Goal: Information Seeking & Learning: Compare options

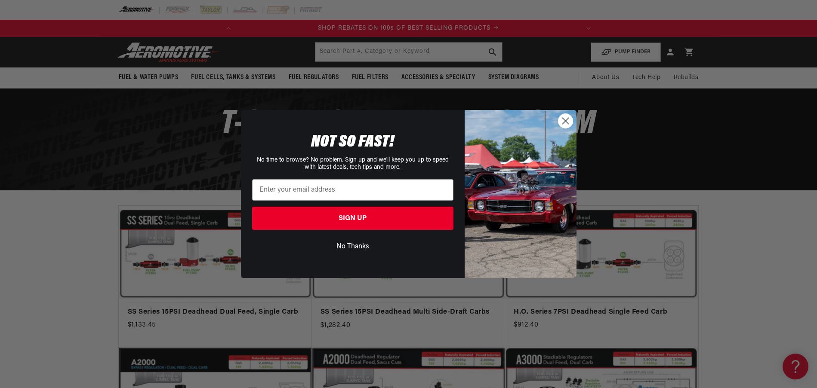
click at [565, 122] on icon "Close dialog" at bounding box center [565, 121] width 6 height 6
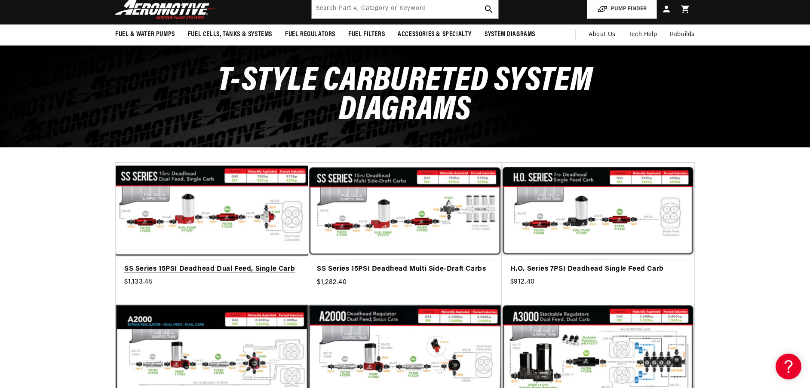
click at [280, 264] on link "SS Series 15PSI Deadhead Dual Feed, Single Carb" at bounding box center [211, 269] width 175 height 11
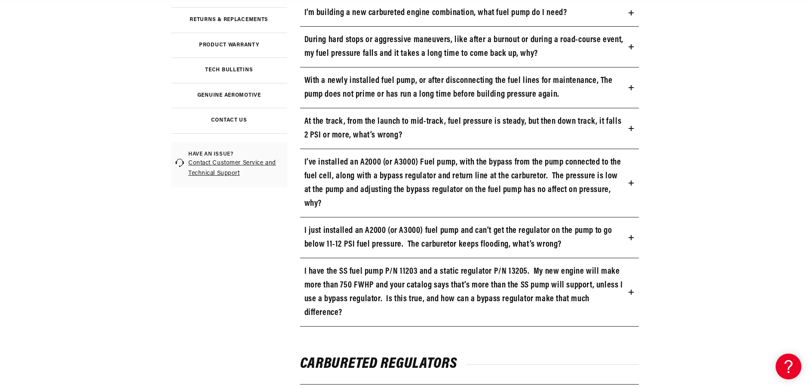
scroll to position [0, 975]
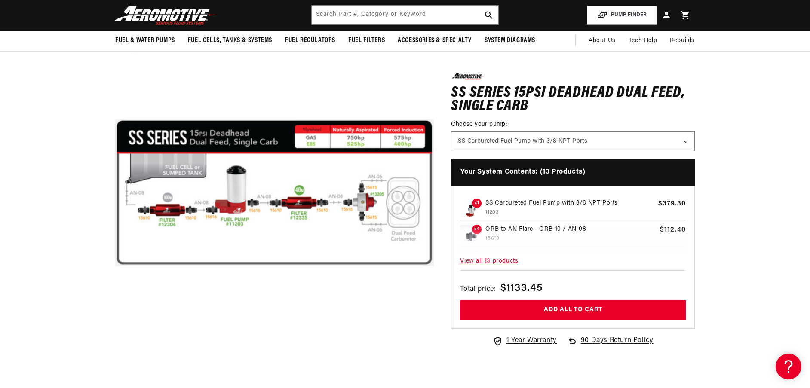
scroll to position [0, 340]
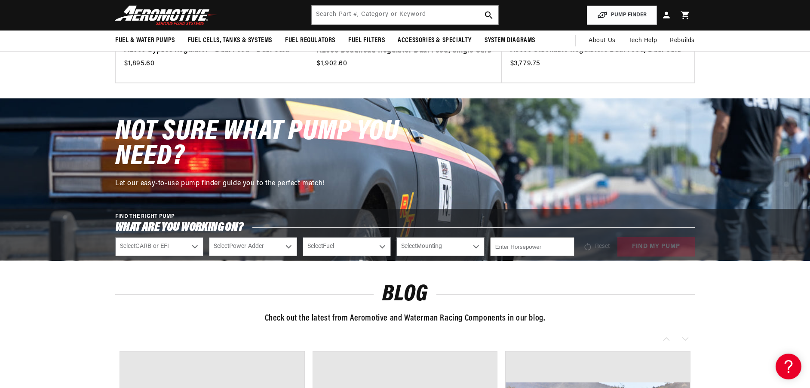
scroll to position [387, 0]
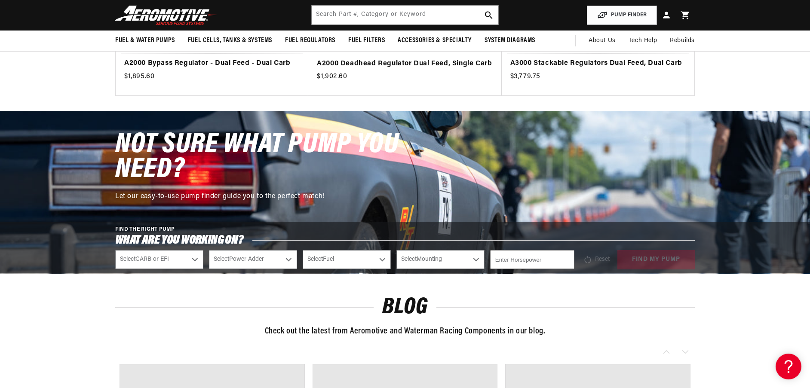
click at [194, 262] on select "Select CARB or EFI Carbureted Fuel Injected" at bounding box center [159, 259] width 88 height 19
select select "Carbureted"
click at [115, 250] on select "Select CARB or EFI Carbureted Fuel Injected" at bounding box center [159, 259] width 88 height 19
select select "Carbureted"
click at [290, 262] on select "Select Power Adder No - Naturally Aspirated Yes - Forced Induction" at bounding box center [253, 259] width 88 height 19
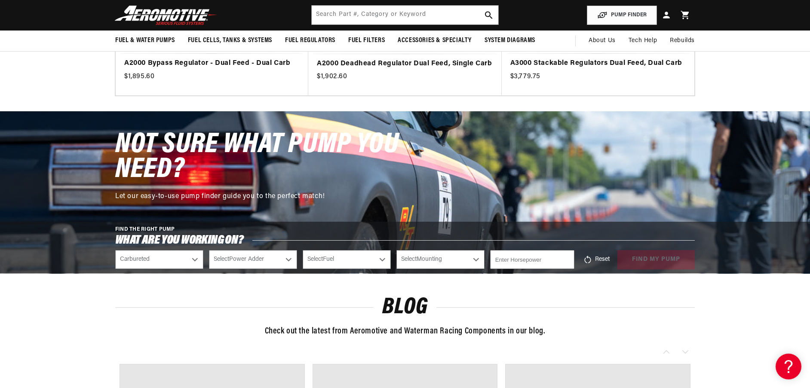
scroll to position [0, 340]
select select "No-Naturally-Aspirated"
click at [209, 250] on select "Select Power Adder No - Naturally Aspirated Yes - Forced Induction" at bounding box center [253, 259] width 88 height 19
select select "No-Naturally-Aspirated"
click at [340, 261] on select "Select Fuel E85 Gas" at bounding box center [347, 259] width 88 height 19
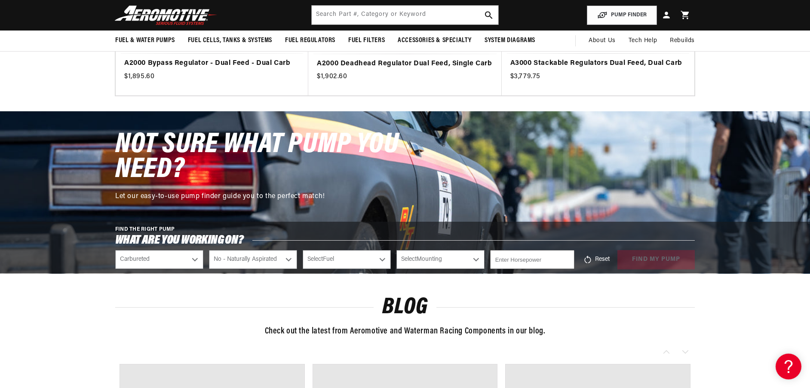
select select "Gas"
click at [303, 250] on select "Select Fuel E85 Gas" at bounding box center [347, 259] width 88 height 19
select select "Gas"
click at [382, 258] on select "Select Fuel E85 Gas" at bounding box center [347, 259] width 88 height 19
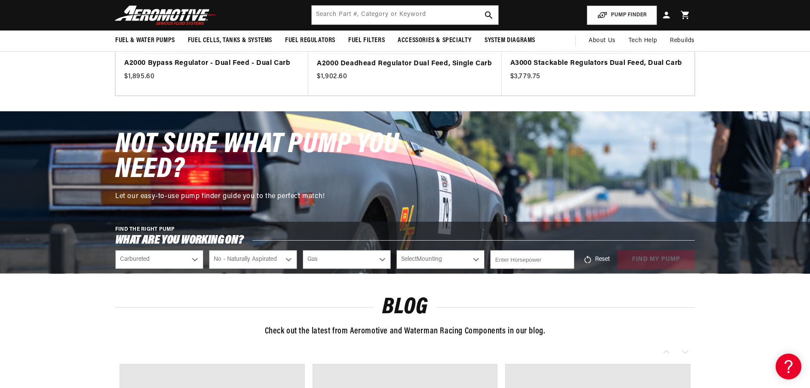
click at [436, 259] on select "Select Mounting External In-Tank" at bounding box center [440, 259] width 88 height 19
select select "External"
click at [396, 250] on select "Select Mounting External In-Tank" at bounding box center [440, 259] width 88 height 19
select select "External"
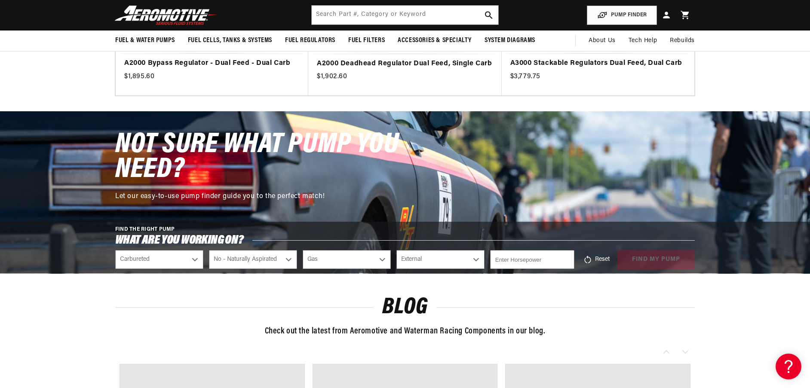
click at [522, 258] on input "number" at bounding box center [532, 259] width 84 height 19
type input "650"
click at [638, 259] on button "find my pump" at bounding box center [655, 259] width 77 height 19
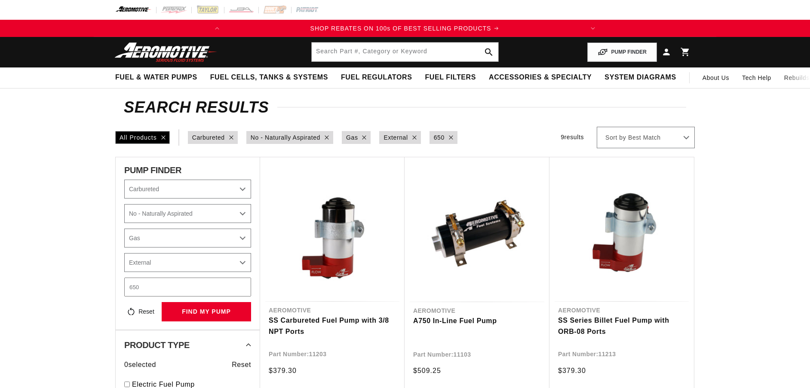
select select "Carbureted"
select select "No-Naturally-Aspirated"
select select "Gas"
select select "External"
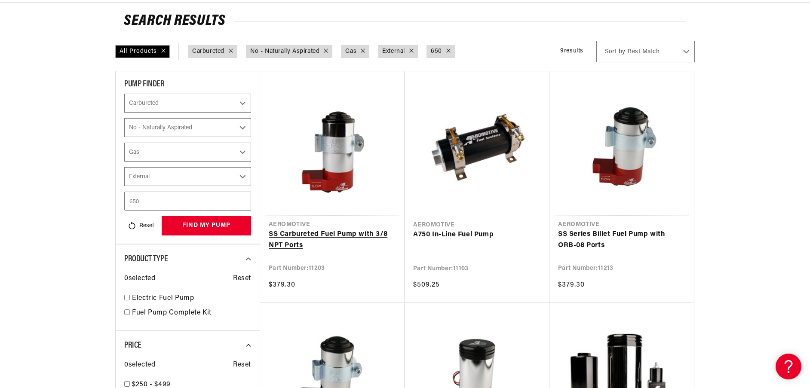
scroll to position [0, 340]
click at [596, 236] on link "SS Series Billet Fuel Pump with ORB-08 Ports" at bounding box center [621, 240] width 127 height 22
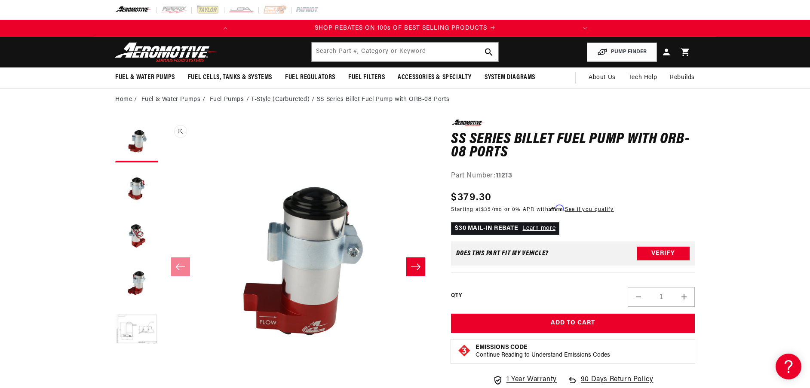
scroll to position [0, 0]
click at [128, 191] on button "Load image 2 in gallery view" at bounding box center [136, 188] width 43 height 43
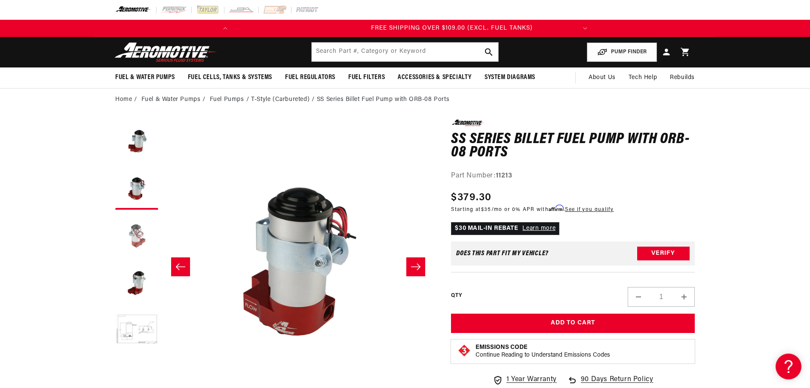
scroll to position [0, 340]
click at [136, 225] on button "Load image 3 in gallery view" at bounding box center [136, 235] width 43 height 43
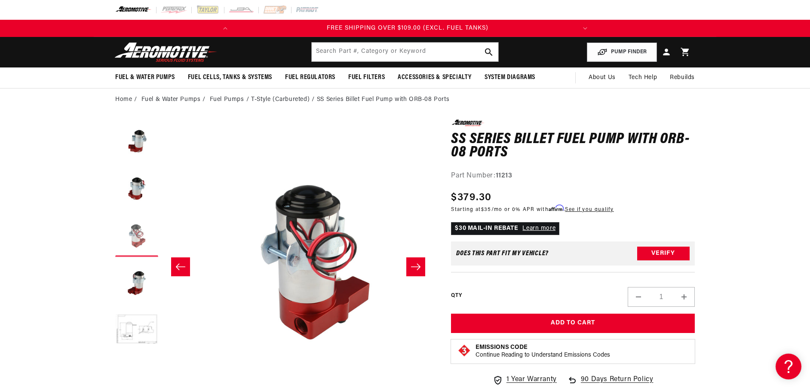
scroll to position [0, 543]
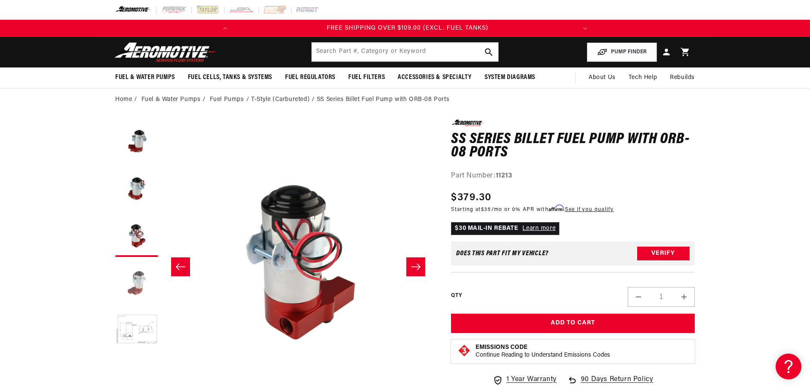
click at [139, 281] on button "Load image 4 in gallery view" at bounding box center [136, 282] width 43 height 43
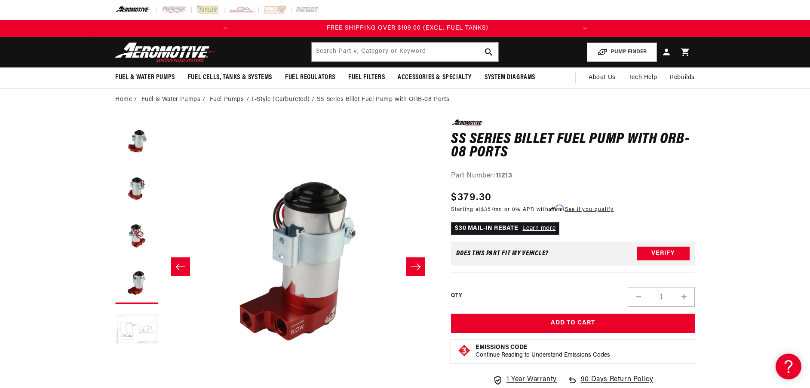
click at [138, 332] on button "Load image 5 in gallery view" at bounding box center [136, 330] width 43 height 43
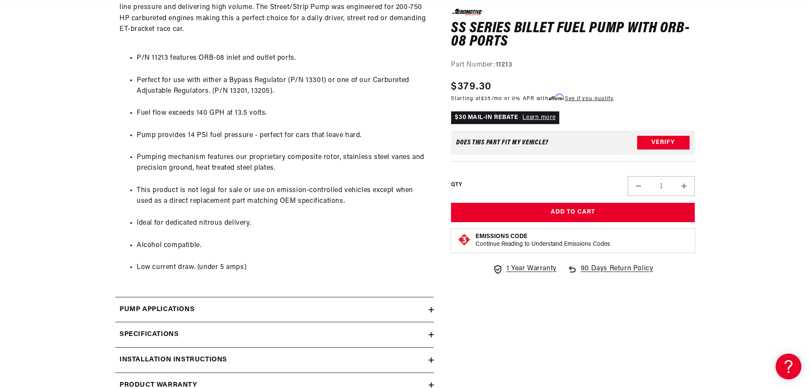
scroll to position [516, 0]
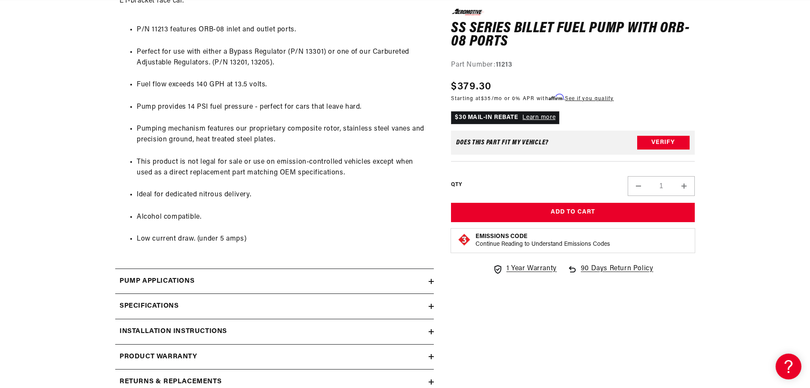
click at [184, 282] on h2 "Pump Applications" at bounding box center [157, 281] width 75 height 11
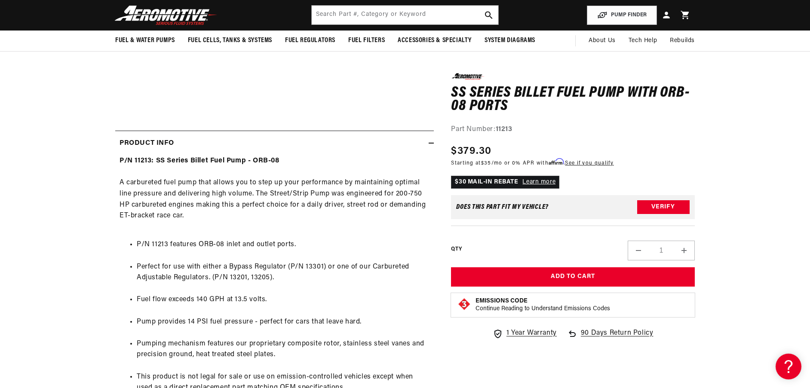
scroll to position [0, 191]
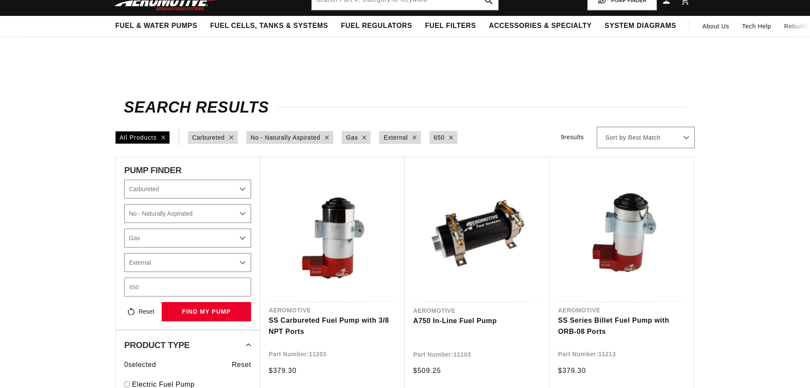
select select "Carbureted"
select select "No-Naturally-Aspirated"
select select "Gas"
select select "External"
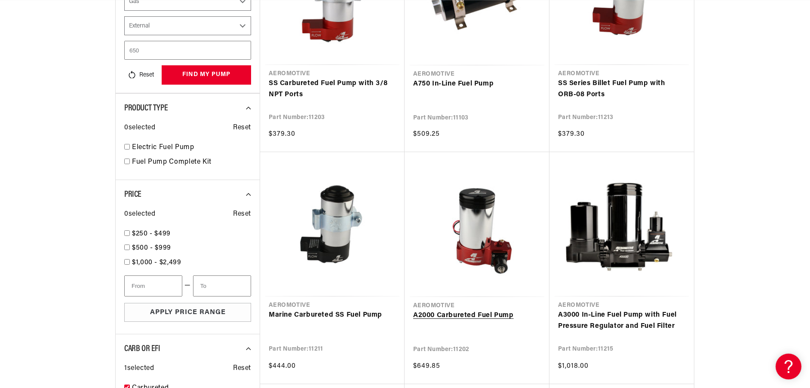
scroll to position [258, 0]
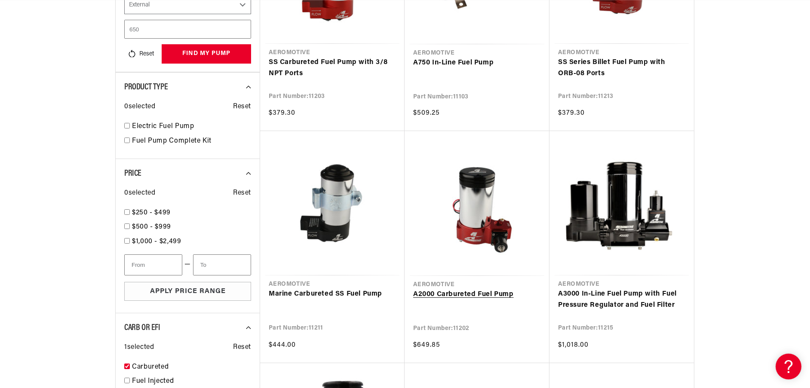
click at [470, 296] on link "A2000 Carbureted Fuel Pump" at bounding box center [477, 294] width 128 height 11
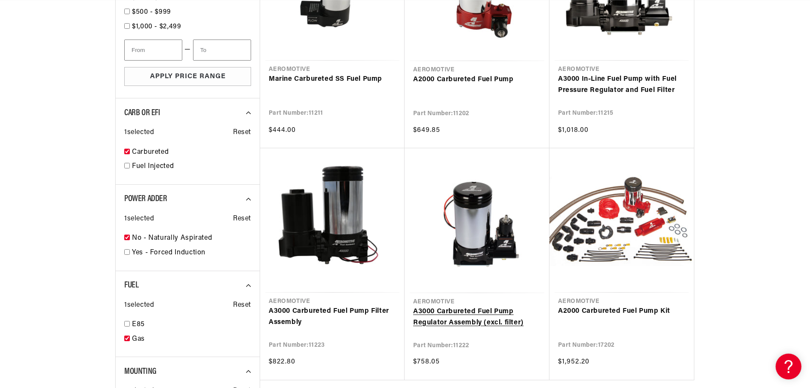
scroll to position [0, 74]
click at [475, 311] on link "A3000 Carbureted Fuel Pump Regulator Assembly (excl. filter)" at bounding box center [477, 318] width 128 height 22
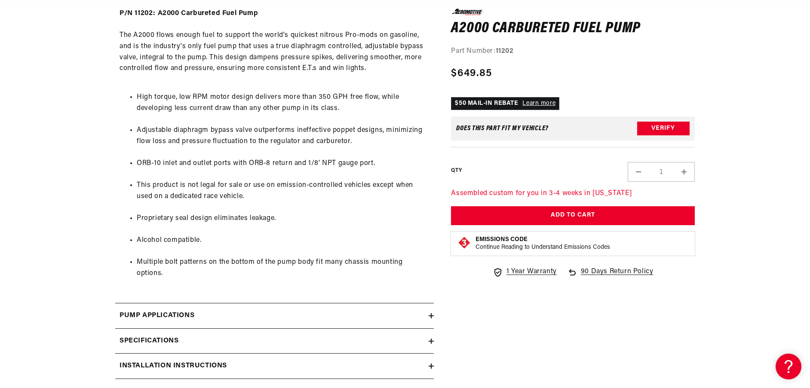
scroll to position [602, 0]
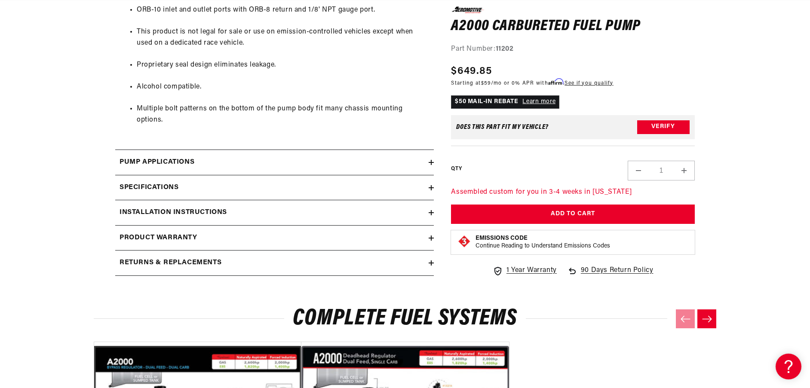
click at [184, 157] on h2 "Pump Applications" at bounding box center [157, 162] width 75 height 11
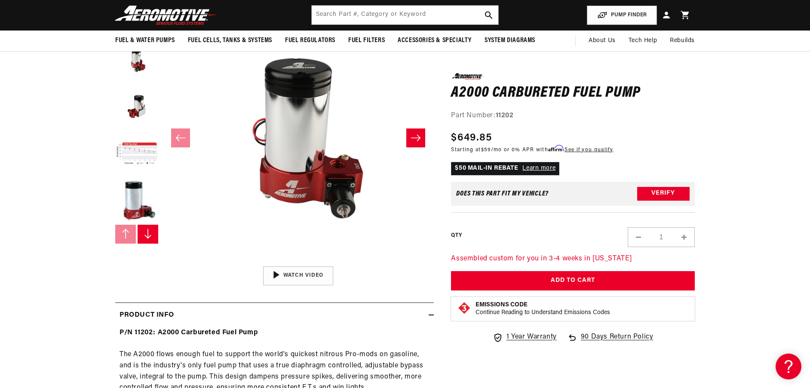
scroll to position [0, 0]
click at [411, 138] on icon "Slide right" at bounding box center [415, 138] width 9 height 6
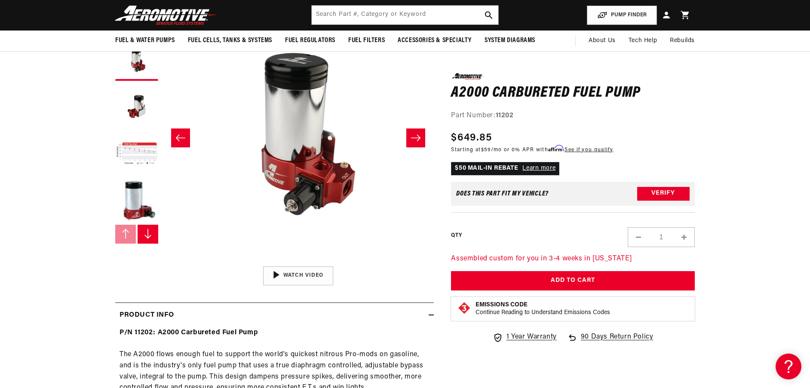
scroll to position [0, 340]
click at [411, 138] on icon "Slide right" at bounding box center [415, 138] width 9 height 6
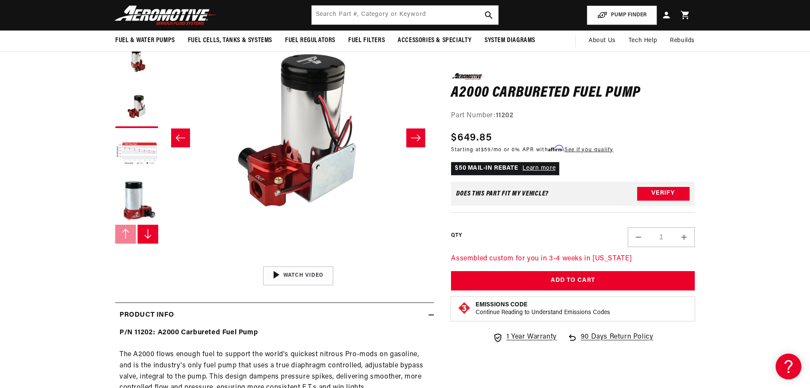
click at [412, 139] on icon "Slide right" at bounding box center [416, 138] width 10 height 9
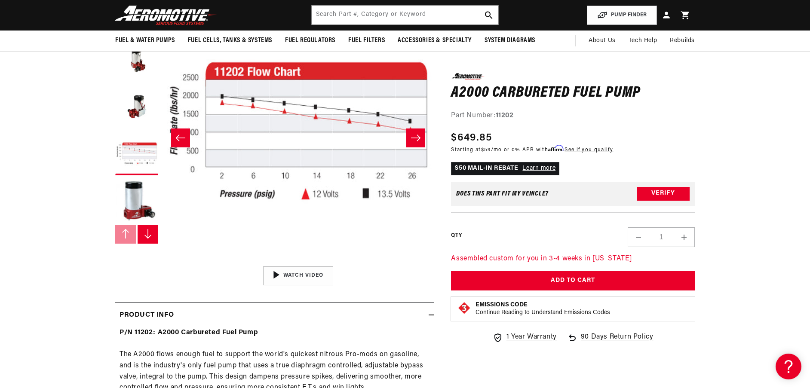
scroll to position [0, 0]
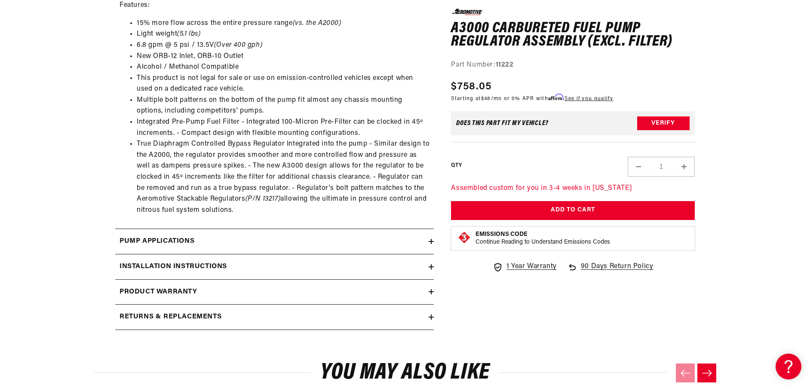
scroll to position [731, 0]
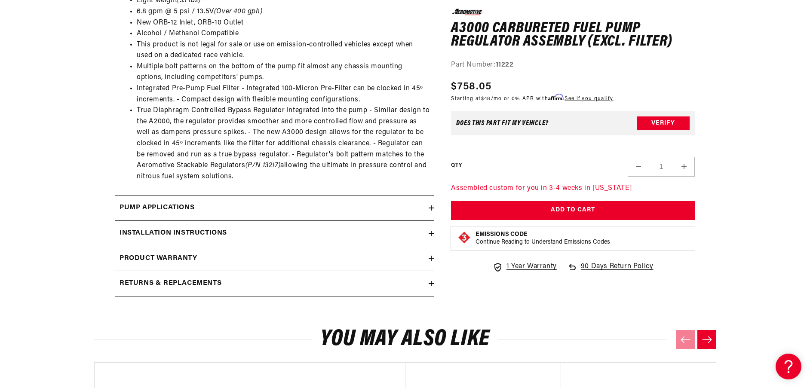
click at [237, 207] on div "Pump Applications" at bounding box center [271, 208] width 313 height 11
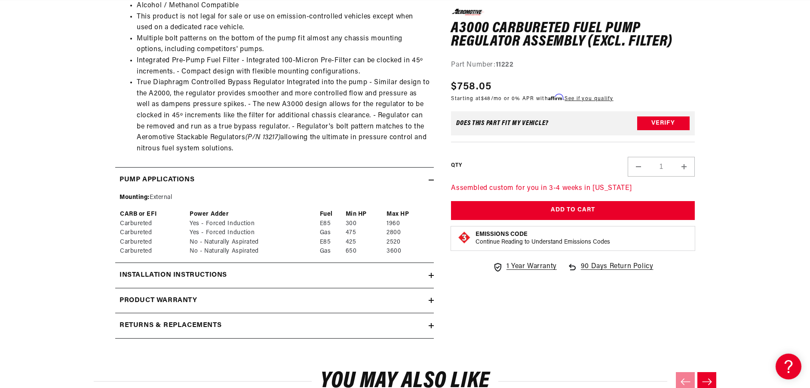
scroll to position [774, 0]
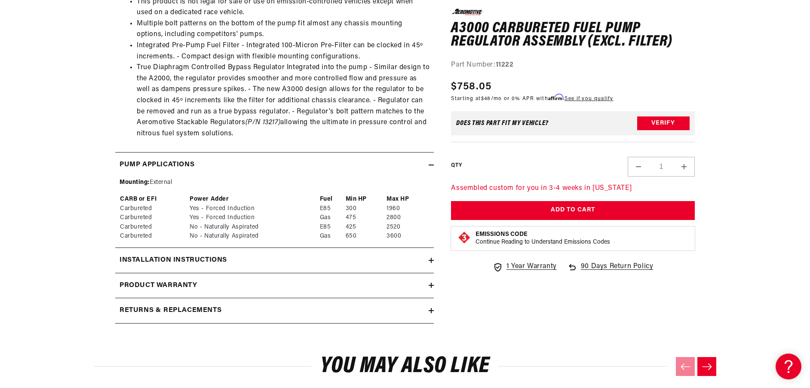
click at [240, 257] on div "Installation Instructions" at bounding box center [271, 260] width 313 height 11
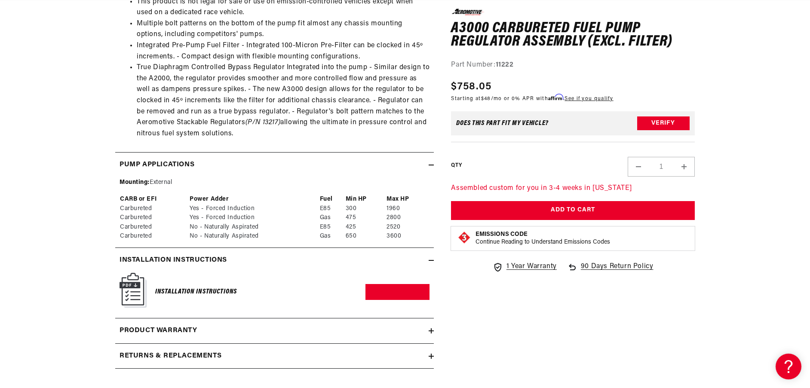
click at [127, 293] on img at bounding box center [133, 290] width 27 height 35
click at [207, 331] on div "Product warranty" at bounding box center [271, 330] width 313 height 11
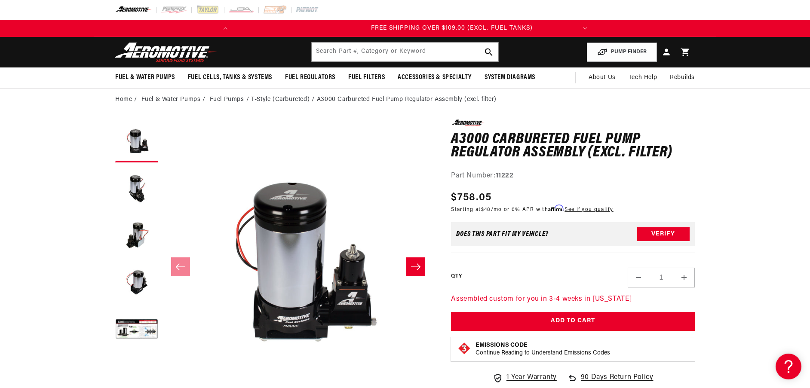
scroll to position [0, 340]
click at [412, 267] on icon "Slide right" at bounding box center [416, 267] width 10 height 9
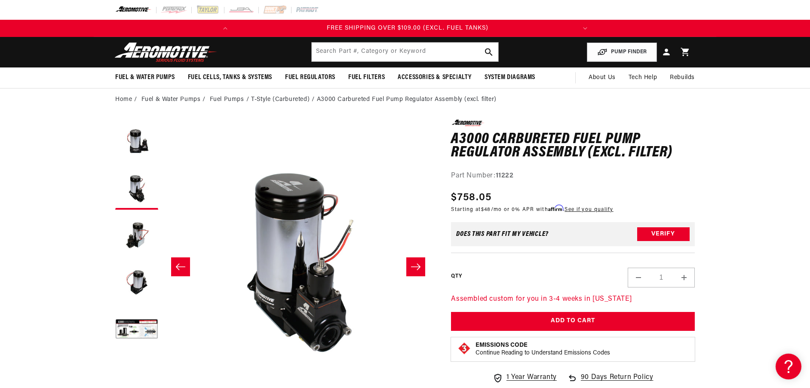
click at [413, 266] on icon "Slide right" at bounding box center [416, 267] width 10 height 9
